Goal: Information Seeking & Learning: Learn about a topic

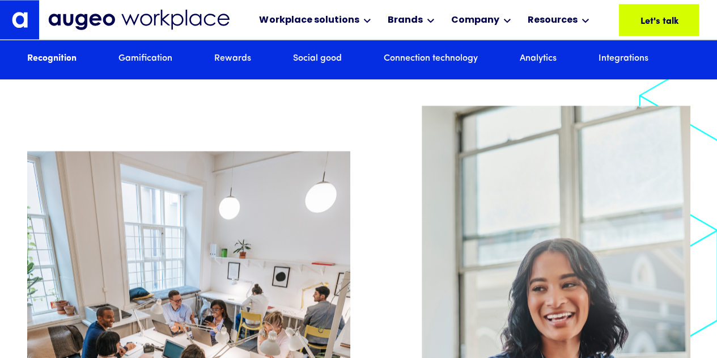
scroll to position [1000, 0]
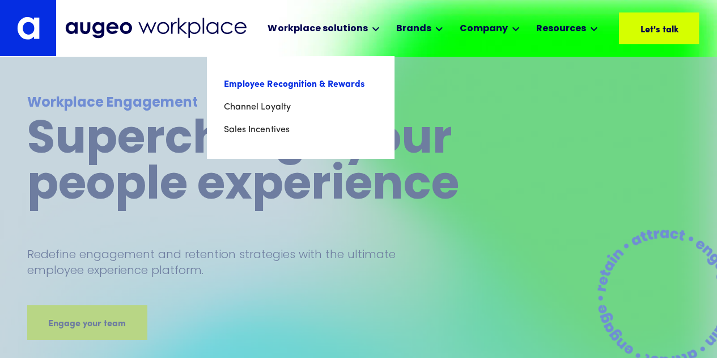
click at [296, 83] on link "Employee Recognition & Rewards" at bounding box center [300, 84] width 153 height 23
click at [306, 84] on link "Employee Recognition & Rewards" at bounding box center [300, 84] width 153 height 23
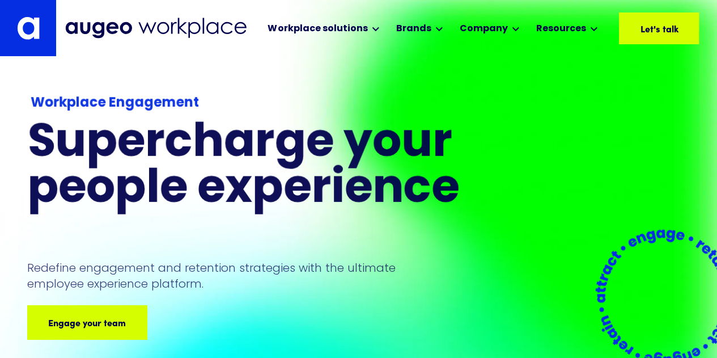
click at [306, 84] on div "Workplace Engagement Supercharge your people experience Redefine engagement and…" at bounding box center [272, 234] width 490 height 355
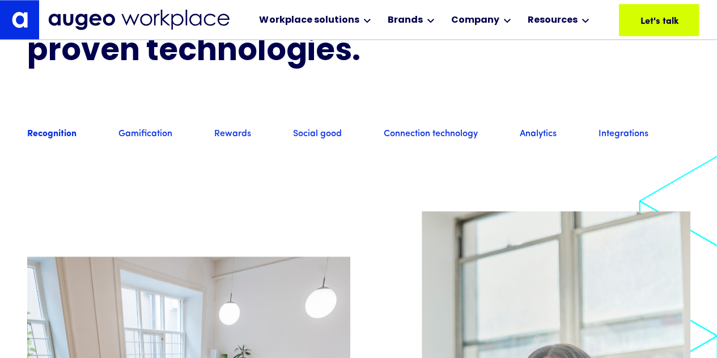
click at [223, 141] on link "Rewards" at bounding box center [232, 134] width 37 height 12
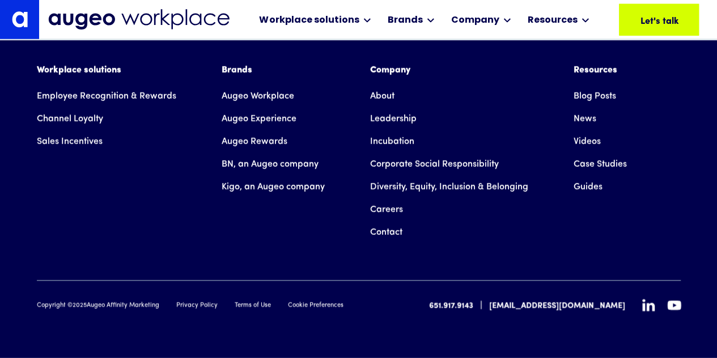
scroll to position [7963, 0]
click at [109, 98] on link "Employee Recognition & Rewards" at bounding box center [107, 96] width 140 height 23
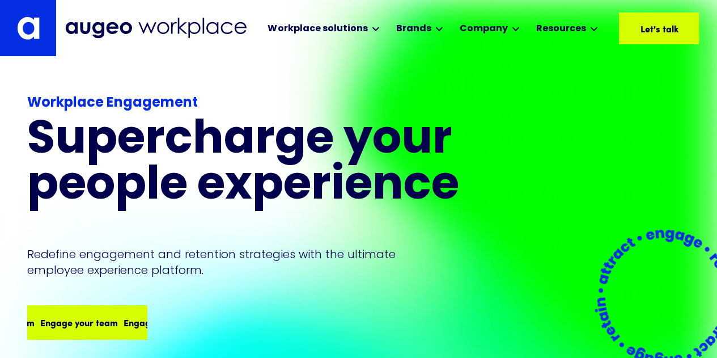
click at [118, 319] on div "Engage your team" at bounding box center [157, 322] width 78 height 14
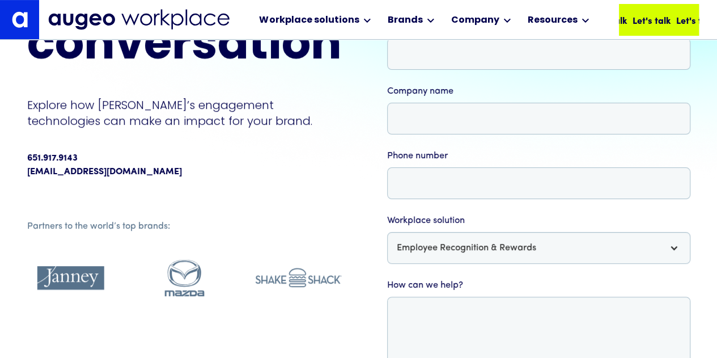
scroll to position [158, 0]
click at [651, 24] on div "Let's talk Let's talk Let's talk Let's talk" at bounding box center [672, 20] width 175 height 14
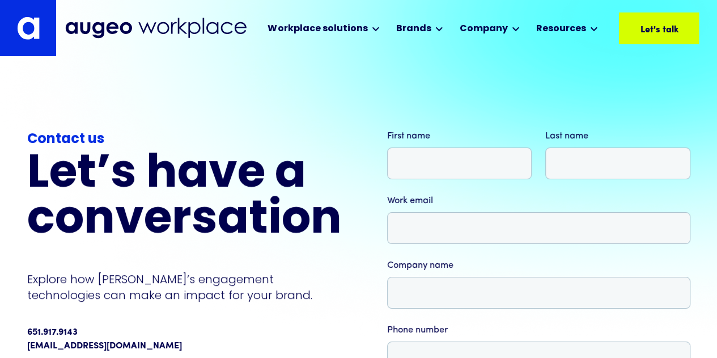
click at [185, 133] on div "Contact us" at bounding box center [184, 139] width 315 height 20
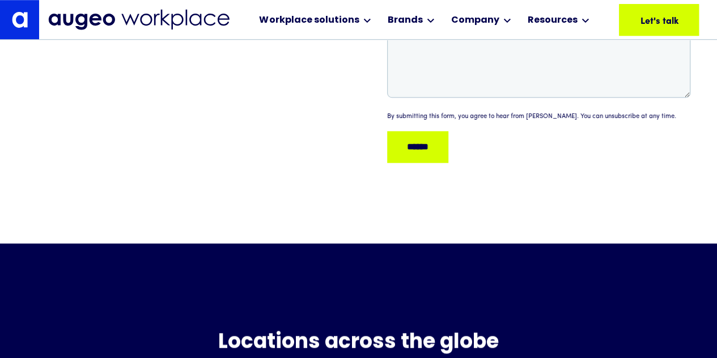
scroll to position [441, 0]
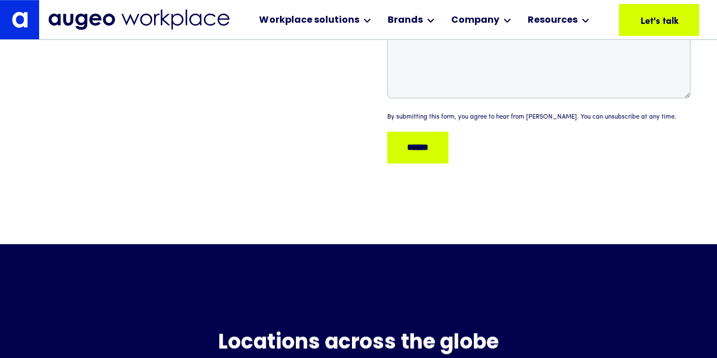
drag, startPoint x: 299, startPoint y: 189, endPoint x: 191, endPoint y: -56, distance: 268.1
